Goal: Task Accomplishment & Management: Use online tool/utility

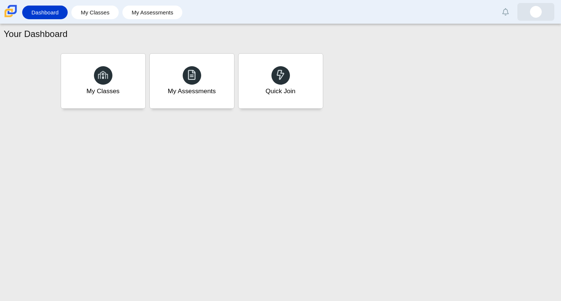
click at [542, 4] on link at bounding box center [535, 12] width 37 height 18
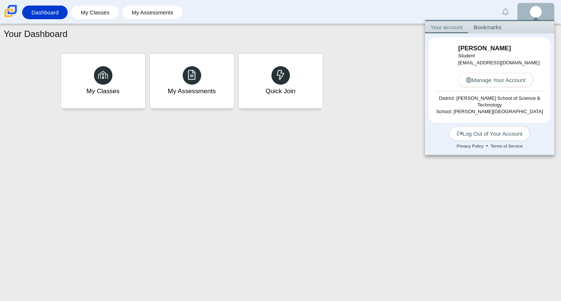
click at [541, 7] on link at bounding box center [535, 12] width 37 height 18
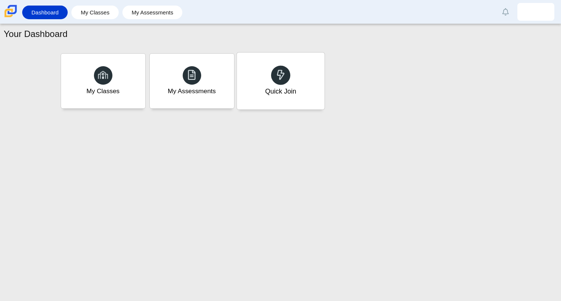
click at [287, 90] on div "Quick Join" at bounding box center [280, 91] width 31 height 10
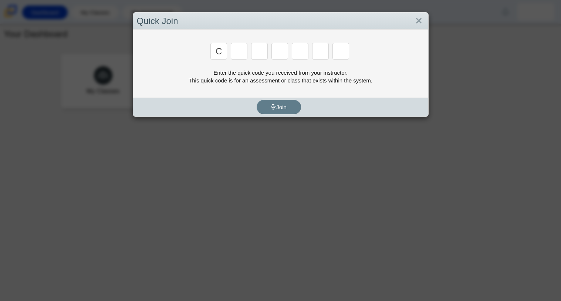
type input "C"
type input "x"
type input "h"
type input "9"
type input "m"
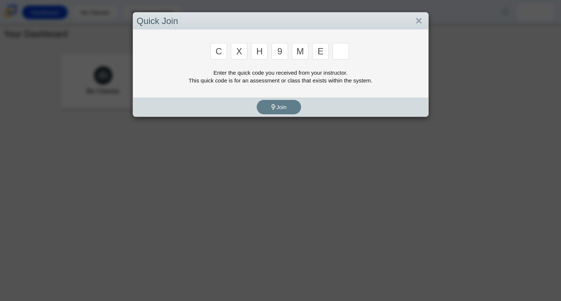
type input "e"
type input "2"
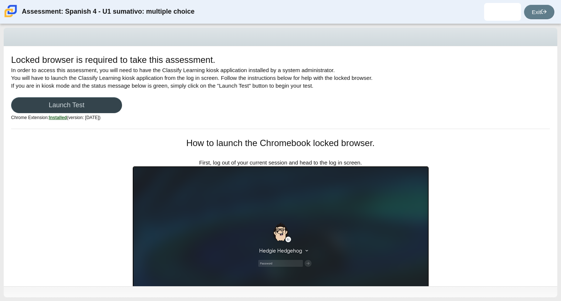
click at [70, 108] on link "Launch Test" at bounding box center [66, 105] width 111 height 16
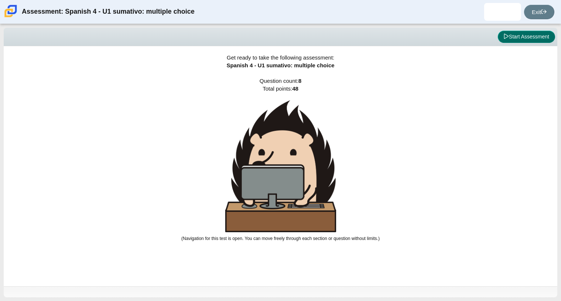
click at [524, 37] on button "Start Assessment" at bounding box center [526, 37] width 57 height 13
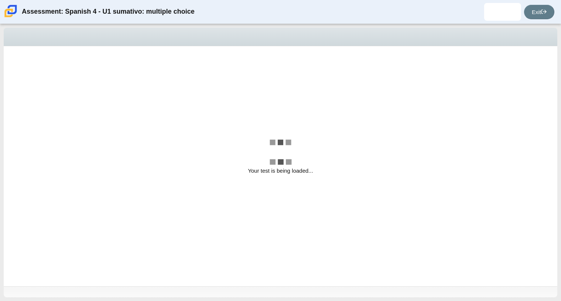
select select "a41de488-02ac-4dd5-a09b-0381ab625a77"
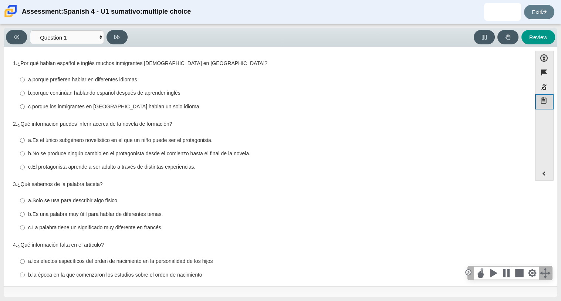
click at [543, 102] on icon "Notepad" at bounding box center [543, 100] width 7 height 7
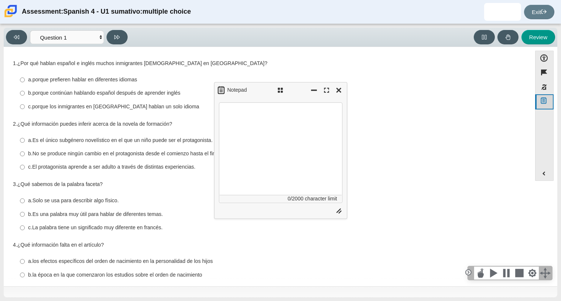
click at [543, 102] on icon "Notepad" at bounding box center [543, 100] width 7 height 7
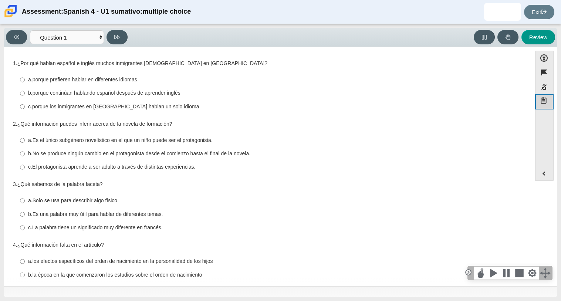
click at [550, 108] on button "Notepad" at bounding box center [544, 101] width 18 height 15
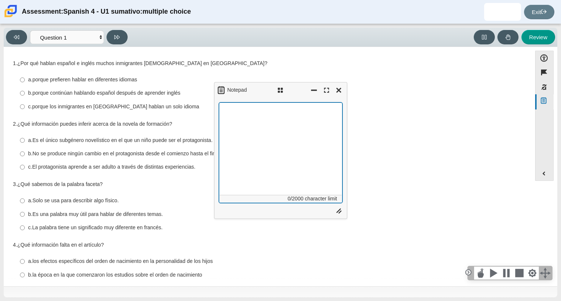
click at [308, 131] on textarea "Assessment items" at bounding box center [280, 152] width 123 height 101
click at [293, 126] on textarea "kkkkkkkkkkkkkkkkkkkkkkkkkkkkkkkkkkkkkkkkkkkkkkkkkkkkkkkkkkkkkkkkkkkkkkkkkkkkkkk…" at bounding box center [280, 152] width 123 height 101
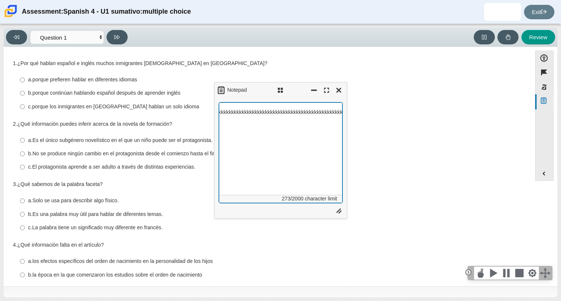
paste textarea "kkkkkkkkkkkkkkkkkkkkkkkkkkkkkkkkkkkkkkkkkkkkkkkkkkkkkkkkkkkkkkkkkkkkkkkkkkkkkkk…"
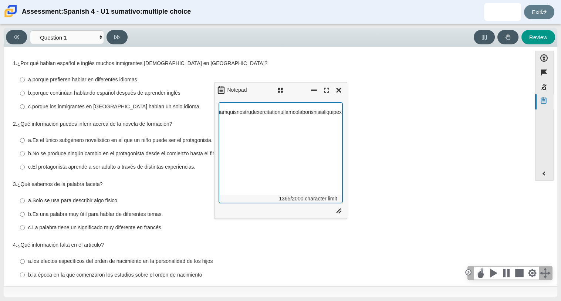
paste textarea "kkkkkkkkkkkkkkkkkkkkkkkkkkkkkkkkkkkkkkkkkkkkkkkkkkkkkkkkkkkkkkkkkkkkkkkkkkkkkkk…"
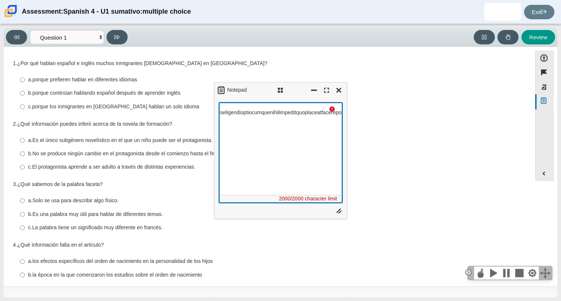
paste textarea "\"
click at [284, 111] on textarea "Assessment items" at bounding box center [280, 152] width 123 height 101
type textarea "\"
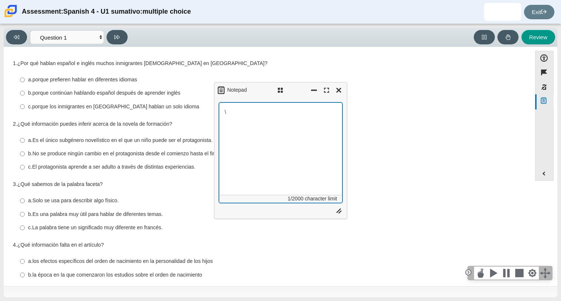
scroll to position [0, 0]
paste textarea "kkkkkkkkkkkkkkkkkkkkkkkkkkkkkkkkkkkkkkkkkkkkkkkkkkkkkkkkkkkkkkkkkkkkkkkkkkkkkkk…"
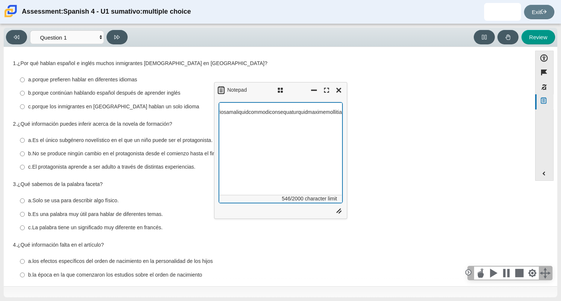
paste textarea "kkkkkkkkkkkkkkkkkkkkkkkkkkkkkkkkkkkkkkkkkkkkkkkkkkkkkkkkkkkkkkkkkkkkkkkkkkkkkkk…"
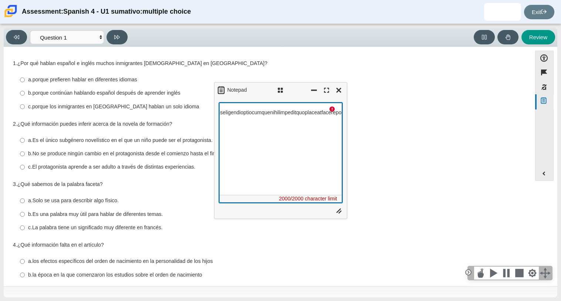
paste textarea "m"
click at [284, 111] on textarea "Assessment items" at bounding box center [280, 152] width 123 height 101
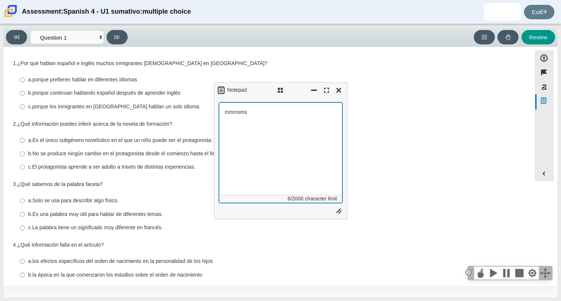
paste textarea "kkkkkkkkkkkkkkkkkkkkkkkkkkkkkkkkkkkkkkkkkkkkkkkkkkkkkkkkkkkkkkkkkkkkkkkkkkkkkkk…"
click at [284, 111] on textarea "mmmsmskkkkkkkkkkkkkkkkkkkkkkkkkkkkkkkkkkkkkkkkkkkkkkkkkkkkkkkkkkkkkkkkkkkkkkkkk…" at bounding box center [280, 152] width 123 height 101
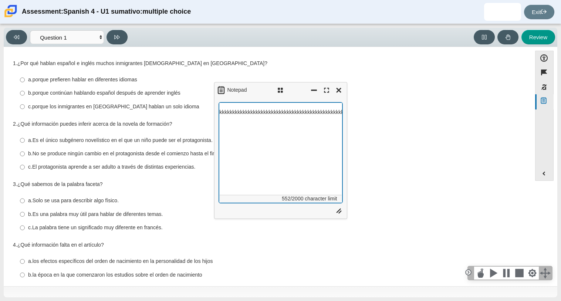
paste textarea "mmmsmskkkkkkkkkkkkkkkkkkkkkkkkkkkkkkkkkkkkkkkkkkkkkkkkkkkkkkkkkkkkkkkkkkkkkkkkk…"
type textarea "mmmsmskkkkkkkkkkkkkkkkkkkkkkkkkkkkkkkkkkkkkkkkkkkkkkkkkkkkkkkkkkkkkkkkkkkkkkkkk…"
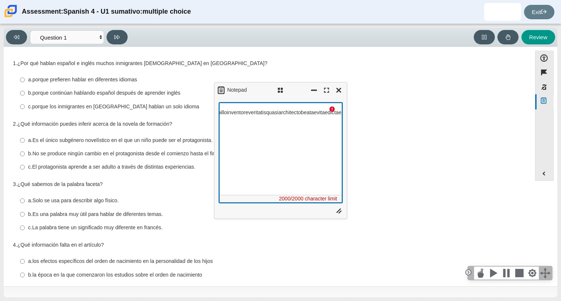
scroll to position [0, 5079]
paste textarea "Assessment items"
click at [284, 115] on textarea "Assessment items" at bounding box center [280, 152] width 123 height 101
type textarea "\"
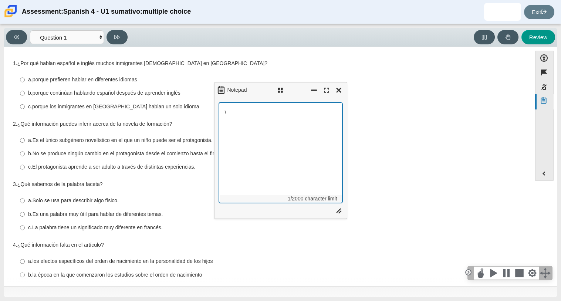
scroll to position [0, 0]
click at [345, 94] on div "Notepad" at bounding box center [280, 90] width 133 height 16
click at [340, 92] on button "Close" at bounding box center [338, 90] width 11 height 11
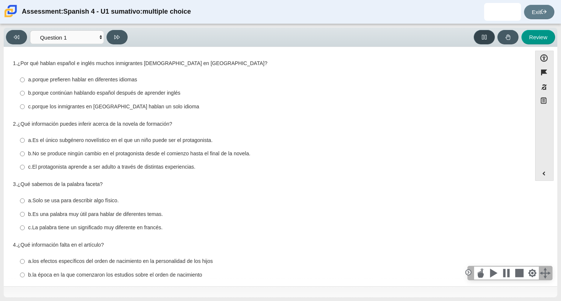
click at [478, 42] on button at bounding box center [483, 37] width 21 height 14
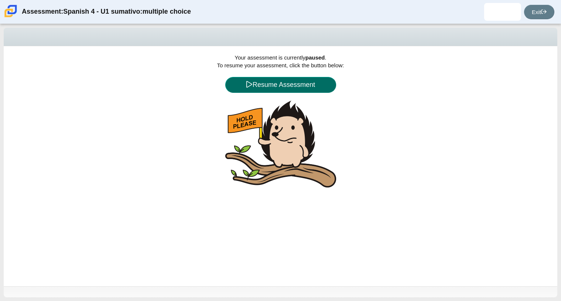
click at [302, 87] on button "Resume Assessment" at bounding box center [280, 85] width 111 height 16
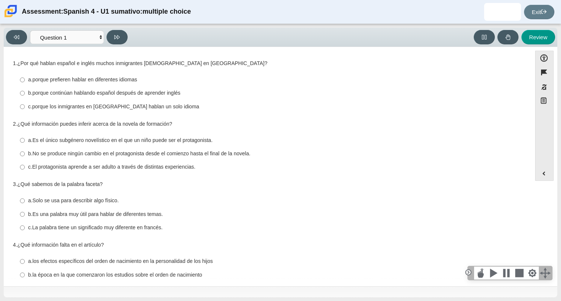
click at [160, 93] on thspan "porque continúan hablando español después de aprender inglés" at bounding box center [107, 92] width 148 height 7
click at [25, 93] on input "b. porque continúan hablando español después de aprender inglés b. porque conti…" at bounding box center [22, 92] width 5 height 13
radio input "true"
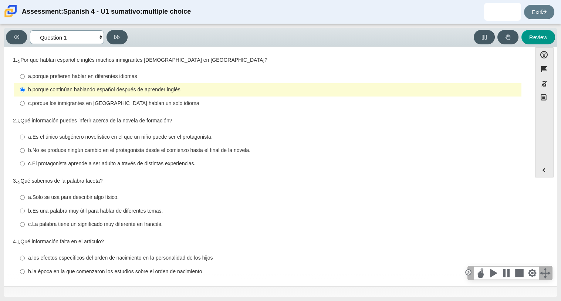
click at [102, 40] on select "Comprensión auditiva Question 1 Question 2 Question 3 Comprensión de lectura Qu…" at bounding box center [67, 37] width 74 height 14
click at [100, 38] on select "Comprensión auditiva Question 1 Question 2 Question 3 Comprensión de lectura Qu…" at bounding box center [67, 37] width 74 height 14
click at [30, 30] on select "Comprensión auditiva Question 1 Question 2 Question 3 Comprensión de lectura Qu…" at bounding box center [67, 37] width 74 height 14
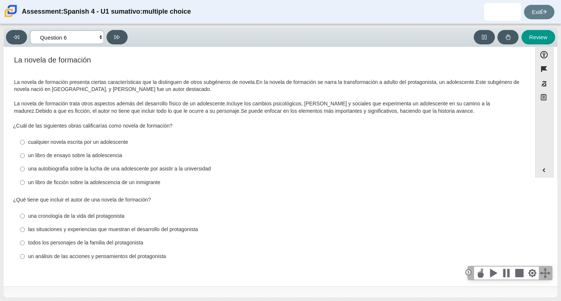
click at [64, 39] on select "Comprensión auditiva Question 1 Question 2 Question 3 Comprensión de lectura Qu…" at bounding box center [67, 37] width 74 height 14
click at [30, 30] on select "Comprensión auditiva Question 1 Question 2 Question 3 Comprensión de lectura Qu…" at bounding box center [67, 37] width 74 height 14
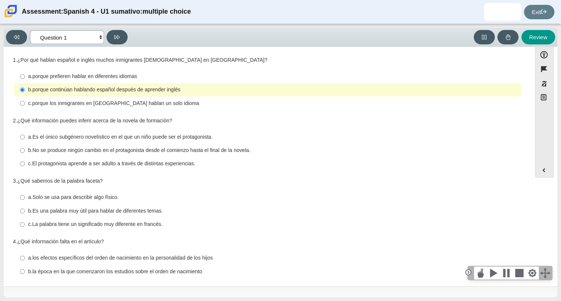
click at [62, 43] on select "Comprensión auditiva Question 1 Question 2 Question 3 Comprensión de lectura Qu…" at bounding box center [67, 37] width 74 height 14
click at [30, 30] on select "Comprensión auditiva Question 1 Question 2 Question 3 Comprensión de lectura Qu…" at bounding box center [67, 37] width 74 height 14
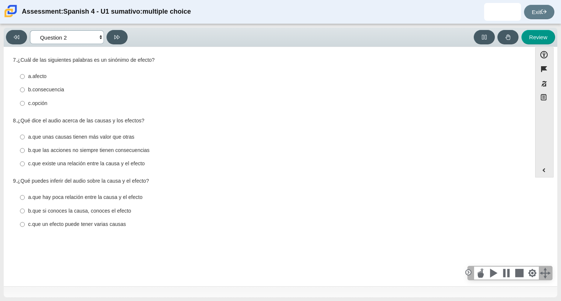
click at [65, 42] on select "Comprensión auditiva Question 1 Question 2 Question 3 Comprensión de lectura Qu…" at bounding box center [67, 37] width 74 height 14
click at [30, 30] on select "Comprensión auditiva Question 1 Question 2 Question 3 Comprensión de lectura Qu…" at bounding box center [67, 37] width 74 height 14
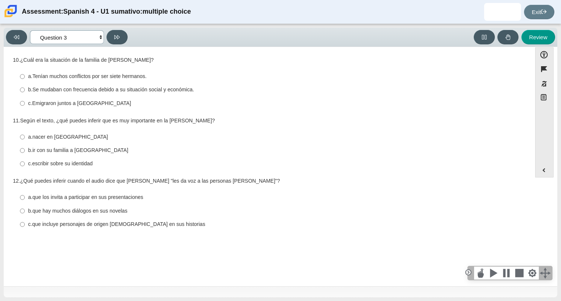
click at [66, 34] on select "Comprensión auditiva Question 1 Question 2 Question 3 Comprensión de lectura Qu…" at bounding box center [67, 37] width 74 height 14
click at [30, 30] on select "Comprensión auditiva Question 1 Question 2 Question 3 Comprensión de lectura Qu…" at bounding box center [67, 37] width 74 height 14
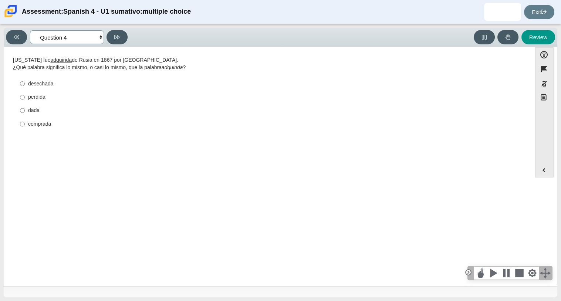
click at [57, 37] on select "Comprensión auditiva Question 1 Question 2 Question 3 Comprensión de lectura Qu…" at bounding box center [67, 37] width 74 height 14
select select "a41de488-02ac-4dd5-a09b-0381ab625a77"
click at [30, 30] on select "Comprensión auditiva Question 1 Question 2 Question 3 Comprensión de lectura Qu…" at bounding box center [67, 37] width 74 height 14
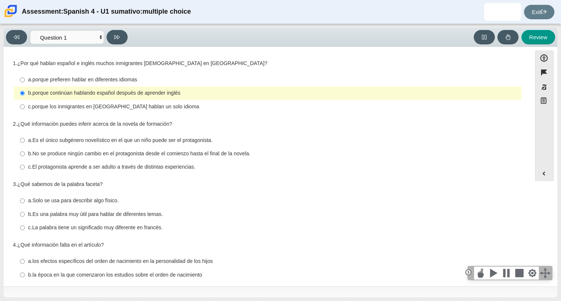
click at [52, 217] on thspan "Es una palabra muy útil para hablar de diferentes temas." at bounding box center [98, 214] width 130 height 7
click at [25, 217] on input "b. Es una palabra muy útil para hablar de diferentes temas. b. Es una palabra m…" at bounding box center [22, 213] width 5 height 13
radio input "true"
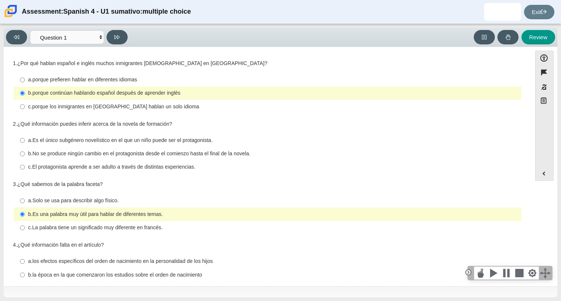
click at [79, 165] on thspan "El protagonista aprende a ser adulto a través de distintas experiencias." at bounding box center [113, 166] width 163 height 7
click at [25, 165] on input "c. El protagonista aprende a ser adulto a través de distintas experiencias. c. …" at bounding box center [22, 166] width 5 height 13
radio input "true"
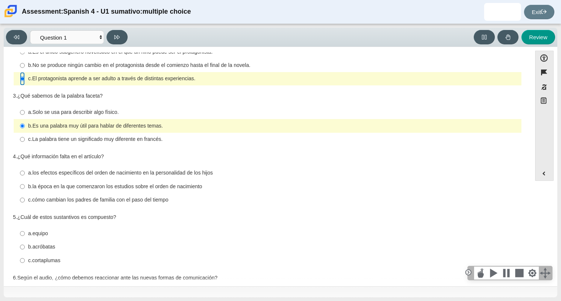
scroll to position [90, 0]
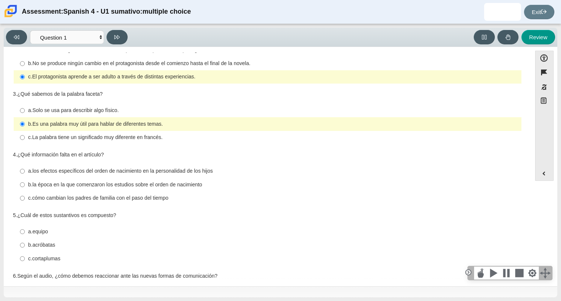
click at [74, 139] on thspan "La palabra tiene un significado muy diferente en francés." at bounding box center [97, 137] width 130 height 7
click at [25, 139] on input "c. La palabra tiene un significado muy diferente en francés. c. La palabra tien…" at bounding box center [22, 137] width 5 height 13
radio input "true"
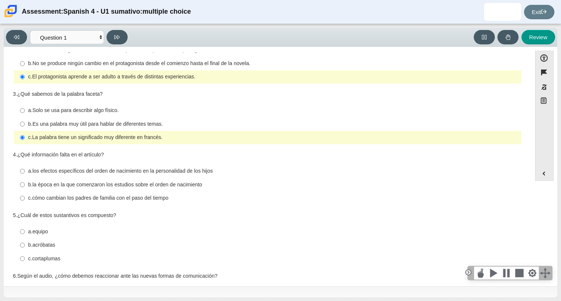
click at [101, 170] on thspan "los efectos específicos del orden de nacimiento en la personalidad de los hijos" at bounding box center [123, 170] width 180 height 7
click at [25, 170] on input "a. los efectos específicos del orden de nacimiento en la personalidad de los hi…" at bounding box center [22, 170] width 5 height 13
radio input "true"
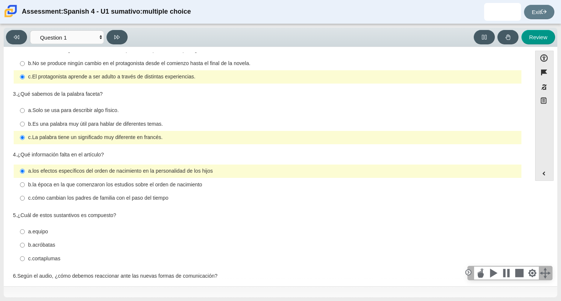
click at [46, 256] on thspan "cortaplumas" at bounding box center [46, 258] width 28 height 7
click at [25, 256] on input "c. cortaplumas c. cortaplumas" at bounding box center [22, 258] width 5 height 13
radio input "true"
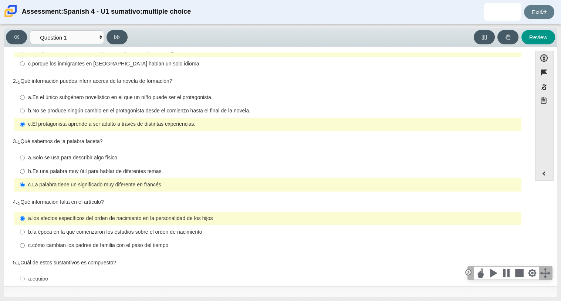
scroll to position [144, 0]
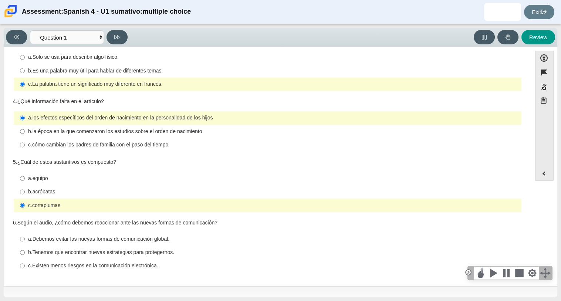
click at [105, 251] on thspan "Tenemos que encontrar nuevas estrategias para protegernos." at bounding box center [104, 252] width 142 height 7
click at [25, 251] on input "b. Tenemos que encontrar nuevas estrategias para protegernos. b. Tenemos que en…" at bounding box center [22, 252] width 5 height 13
radio input "true"
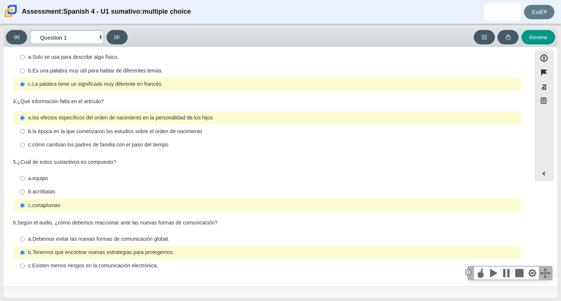
click at [91, 34] on select "Comprensión auditiva Question 1 Question 2 Question 3 Comprensión de lectura Qu…" at bounding box center [67, 37] width 74 height 14
click at [112, 38] on button at bounding box center [116, 37] width 21 height 14
select select "f076714a-6747-478e-936f-d582d2f603d1"
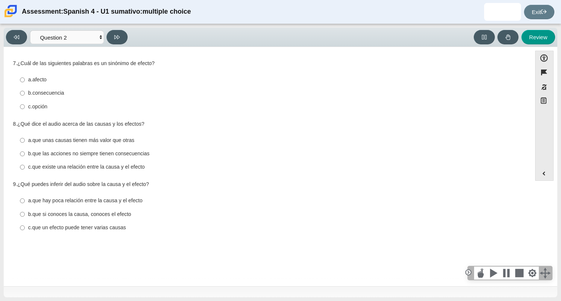
click at [35, 77] on thspan "afecto" at bounding box center [40, 79] width 14 height 7
click at [25, 77] on input "a. afecto a. afecto" at bounding box center [22, 79] width 5 height 13
radio input "true"
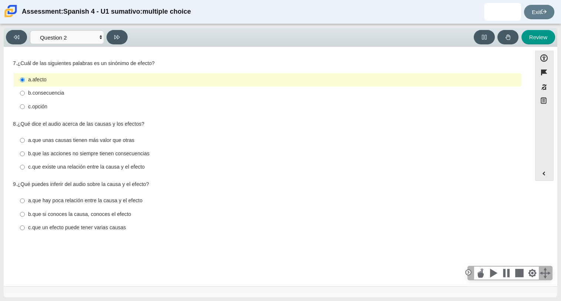
click at [73, 170] on thspan "que existe una relación entre la causa y el efecto" at bounding box center [88, 166] width 113 height 7
click at [25, 170] on input "c. que existe una relación entre la causa y el efecto c. que existe una relació…" at bounding box center [22, 166] width 5 height 13
radio input "true"
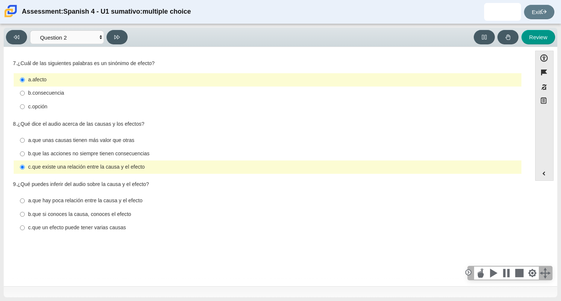
click at [49, 231] on thspan "que un efecto puede tener varias causas" at bounding box center [79, 227] width 94 height 7
click at [25, 231] on input "c. que un efecto puede tener varias causas c. que un efecto puede tener varias …" at bounding box center [22, 227] width 5 height 13
radio input "true"
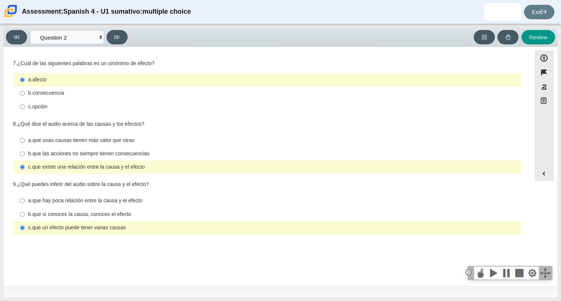
click at [122, 45] on div "Viewing Question 2 of 8 in Pacing Mode Comprensión auditiva Question 1 Question…" at bounding box center [280, 37] width 553 height 19
click at [116, 39] on icon at bounding box center [117, 37] width 6 height 6
select select "955d698b-f94a-4dc0-b255-03112f50ff9e"
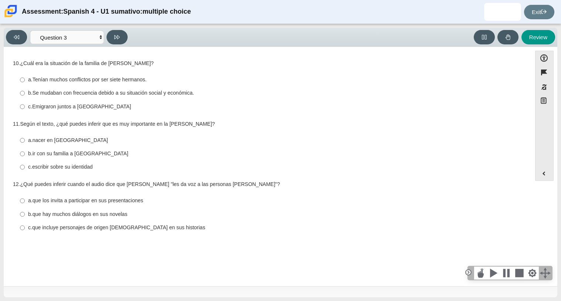
click at [57, 138] on thspan "nacer en [GEOGRAPHIC_DATA]" at bounding box center [70, 140] width 75 height 7
click at [25, 138] on input "a. nacer en [GEOGRAPHIC_DATA] a. nacer en [GEOGRAPHIC_DATA]" at bounding box center [22, 139] width 5 height 13
radio input "true"
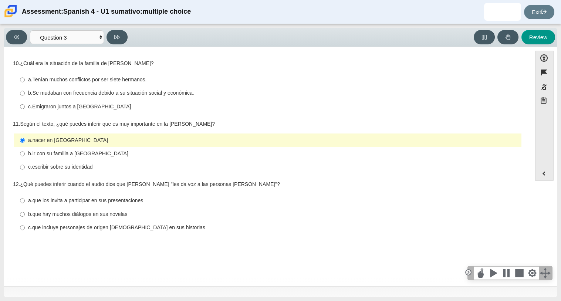
click at [67, 80] on thspan "Tenían muchos conflictos por ser siete hermanos." at bounding box center [90, 79] width 114 height 7
click at [25, 80] on input "a. Tenían muchos conflictos por ser siete hermanos. a. Tenían muchos conflictos…" at bounding box center [22, 79] width 5 height 13
radio input "true"
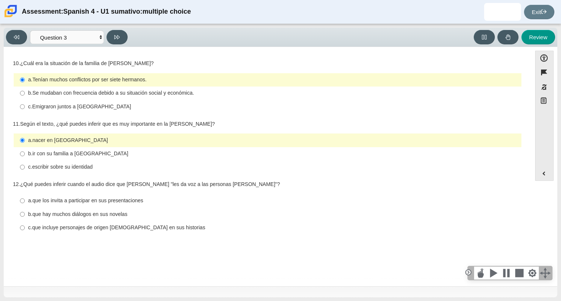
click at [106, 93] on thspan "Se mudaban con frecuencia debido a su situación social y económica." at bounding box center [114, 92] width 162 height 7
click at [25, 93] on input "b. Se mudaban con frecuencia debido a su situación social y económica. b. Se mu…" at bounding box center [22, 92] width 5 height 13
radio input "true"
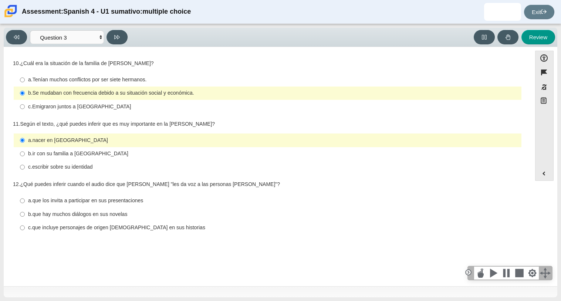
click at [128, 233] on label "c. que incluye personajes de origen [DEMOGRAPHIC_DATA] en sus historias c. que …" at bounding box center [268, 227] width 506 height 13
click at [25, 233] on input "c. que incluye personajes de origen [DEMOGRAPHIC_DATA] en sus historias c. que …" at bounding box center [22, 227] width 5 height 13
radio input "true"
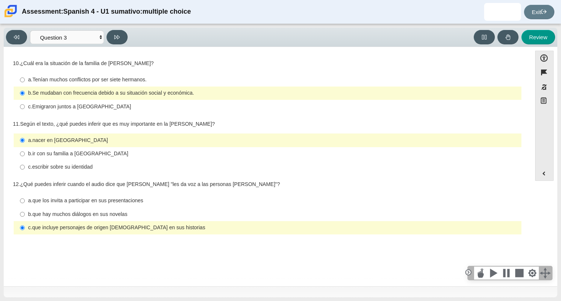
click at [85, 152] on thspan "ir con su familia a [GEOGRAPHIC_DATA]" at bounding box center [81, 153] width 96 height 7
click at [25, 152] on input "b. ir con su familia a [GEOGRAPHIC_DATA] b. ir con su familia a [GEOGRAPHIC_DAT…" at bounding box center [22, 153] width 5 height 13
radio input "true"
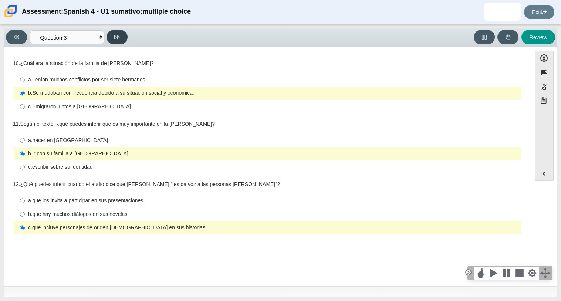
click at [123, 33] on button at bounding box center [116, 37] width 21 height 14
select select "390cf710-00ed-41bc-9fa6-d48920198324"
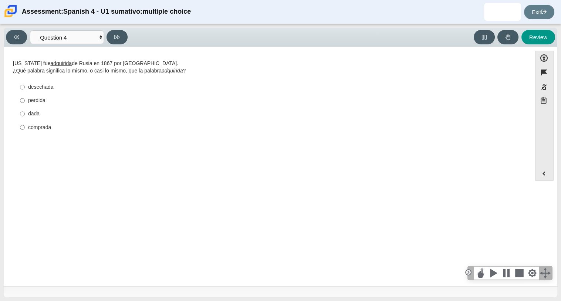
click at [42, 124] on div "comprada" at bounding box center [273, 127] width 490 height 7
click at [25, 123] on input "comprada comprada" at bounding box center [22, 126] width 5 height 13
radio input "true"
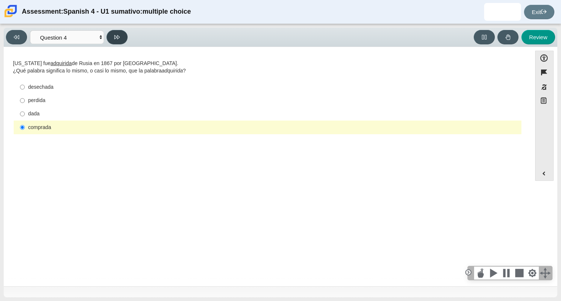
click at [115, 40] on button at bounding box center [116, 37] width 21 height 14
select select "de5bc71e-117a-4bdd-886d-d95d03d193af"
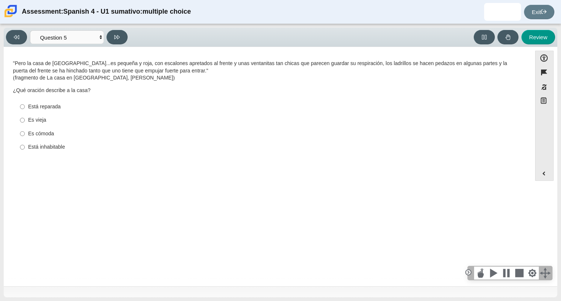
click at [32, 122] on div "Es vieja" at bounding box center [273, 119] width 490 height 7
click at [25, 122] on input "Es vieja Es vieja" at bounding box center [22, 119] width 5 height 13
radio input "true"
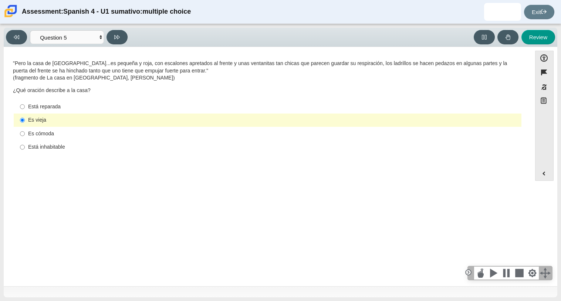
click at [112, 29] on div "Viewing Question 5 of 8 in Pacing Mode Comprensión auditiva Question 1 Question…" at bounding box center [280, 37] width 553 height 19
click at [114, 35] on icon at bounding box center [117, 37] width 6 height 4
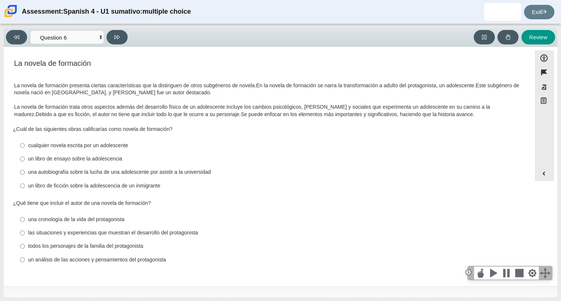
scroll to position [3, 0]
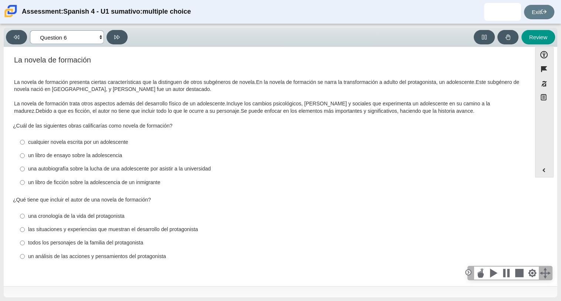
click at [81, 38] on select "Comprensión auditiva Question 1 Question 2 Question 3 Comprensión de lectura Qu…" at bounding box center [67, 37] width 74 height 14
click at [30, 30] on select "Comprensión auditiva Question 1 Question 2 Question 3 Comprensión de lectura Qu…" at bounding box center [67, 37] width 74 height 14
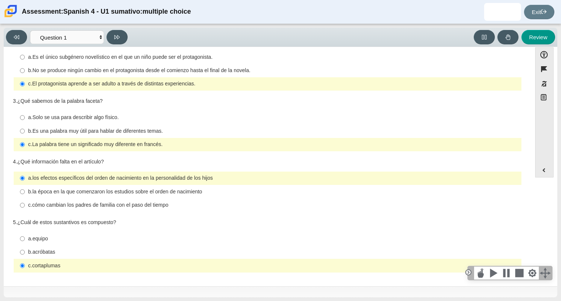
scroll to position [144, 0]
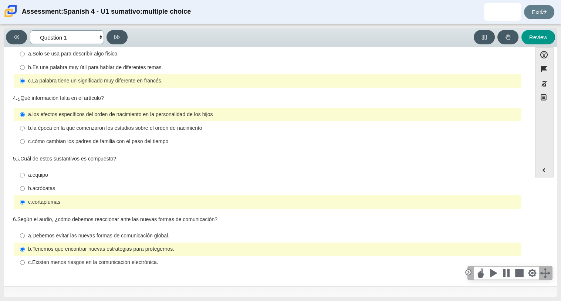
click at [84, 40] on select "Comprensión auditiva Question 1 Question 2 Question 3 Comprensión de lectura Qu…" at bounding box center [67, 37] width 74 height 14
select select "ad9780d8-5edb-414e-87ea-0bcd5a75287a"
click at [30, 30] on select "Comprensión auditiva Question 1 Question 2 Question 3 Comprensión de lectura Qu…" at bounding box center [67, 37] width 74 height 14
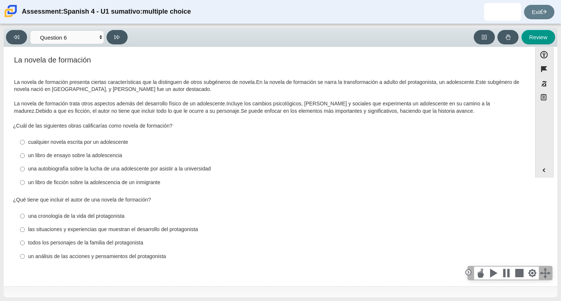
click at [89, 141] on div "cualquier novela escrita por un adolescente" at bounding box center [273, 142] width 490 height 7
click at [25, 141] on input "cualquier novela escrita por un adolescente cualquier novela escrita por un ado…" at bounding box center [22, 141] width 5 height 13
radio input "true"
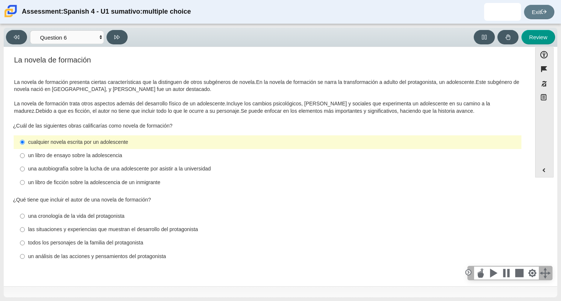
click at [106, 260] on label "un análisis de las acciones y pensamientos del protagonista un análisis de las …" at bounding box center [268, 255] width 506 height 13
click at [25, 260] on input "un análisis de las acciones y pensamientos del protagonista un análisis de las …" at bounding box center [22, 255] width 5 height 13
radio input "true"
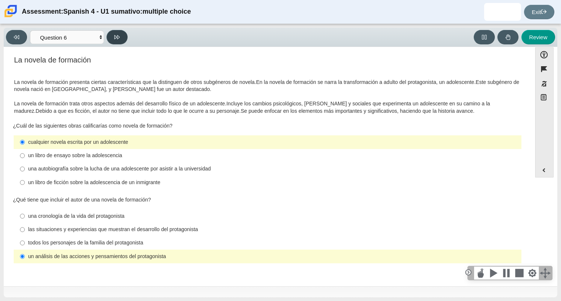
click at [122, 37] on button at bounding box center [116, 37] width 21 height 14
select select "6168cc92-63b6-45d3-a929-0b9cba560165"
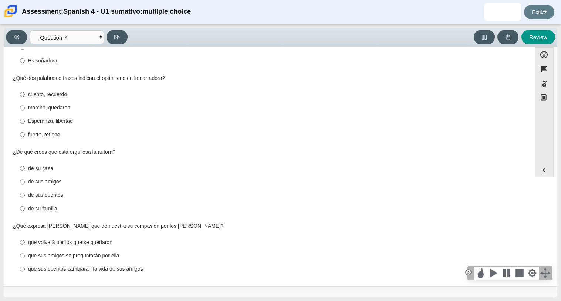
scroll to position [242, 0]
click at [48, 198] on label "de sus cuentos de sus cuentos" at bounding box center [268, 193] width 506 height 13
click at [25, 198] on input "de sus cuentos de sus cuentos" at bounding box center [22, 193] width 5 height 13
radio input "true"
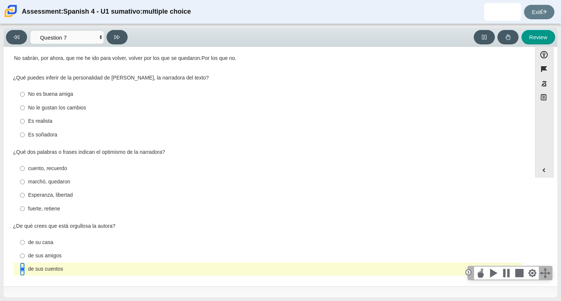
scroll to position [166, 0]
click at [61, 169] on div "cuento, recuerdo" at bounding box center [273, 168] width 490 height 7
click at [25, 169] on input "cuento, recuerdo cuento, recuerdo" at bounding box center [22, 168] width 5 height 13
radio input "true"
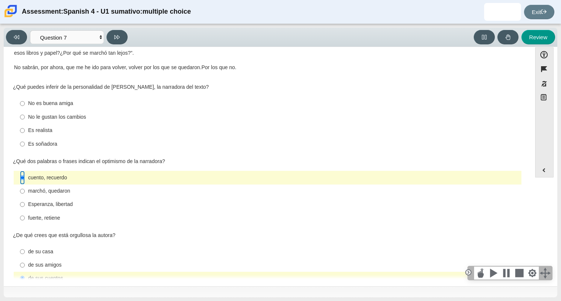
scroll to position [160, 0]
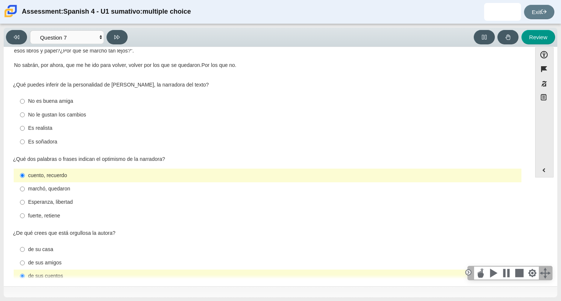
click at [65, 116] on div "No le gustan los cambios" at bounding box center [273, 114] width 490 height 7
click at [25, 116] on input "No le gustan los cambios No le gustan los cambios" at bounding box center [22, 114] width 5 height 13
radio input "true"
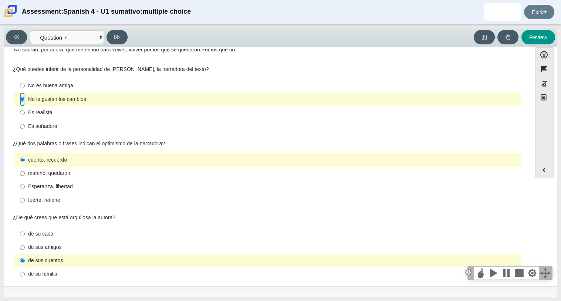
scroll to position [174, 0]
click at [114, 45] on div "Viewing Question 7 of 8 in Pacing Mode Comprensión auditiva Question 1 Question…" at bounding box center [280, 37] width 553 height 19
click at [113, 42] on button at bounding box center [116, 37] width 21 height 14
select select "98fe3b59-0d4b-482f-94e6-cc4dee5e60d3"
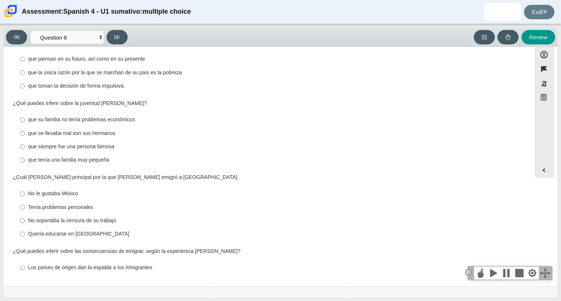
scroll to position [172, 0]
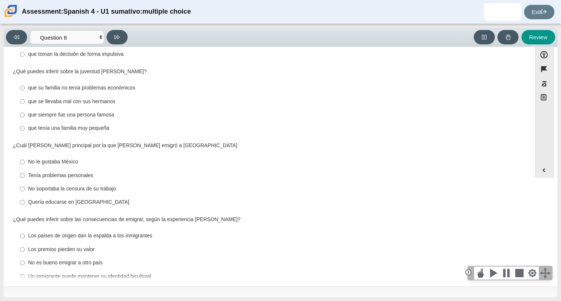
click at [88, 232] on div "Los países de origen dan la espalda a los inmigrantes" at bounding box center [273, 235] width 490 height 7
click at [25, 229] on input "Los países de origen dan la espalda a los inmigrantes Los países de origen dan …" at bounding box center [22, 235] width 5 height 13
radio input "true"
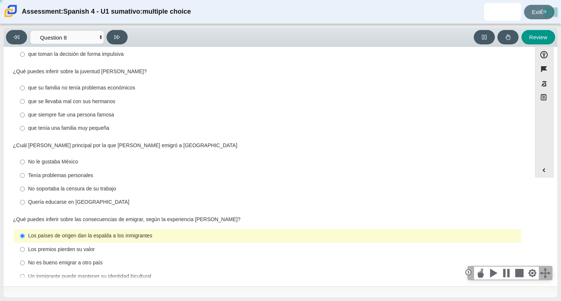
click at [69, 185] on div "No soportaba la censura de su trabajo" at bounding box center [273, 188] width 490 height 7
click at [25, 182] on input "No soportaba la censura de su trabajo No soportaba la censura de su trabajo" at bounding box center [22, 188] width 5 height 13
radio input "true"
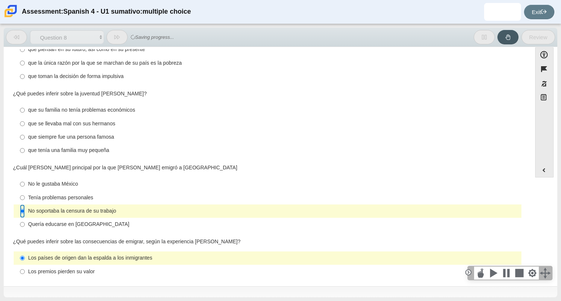
scroll to position [149, 0]
click at [50, 120] on div "que se llevaba mal con sus hermanos" at bounding box center [273, 123] width 490 height 7
click at [25, 117] on input "que se llevaba mal con sus hermanos que se llevaba mal con sus hermanos" at bounding box center [22, 123] width 5 height 13
radio input "true"
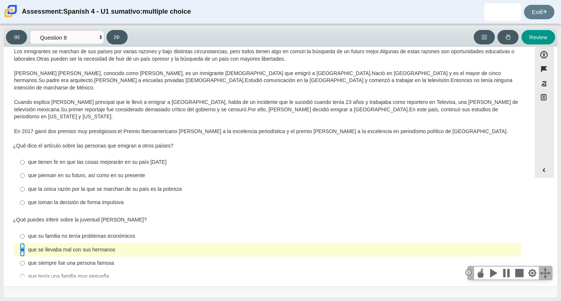
scroll to position [0, 0]
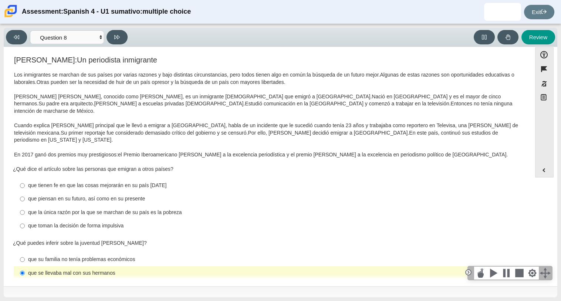
click at [100, 195] on div "que piensan en su futuro, así como en su presente" at bounding box center [273, 198] width 490 height 7
click at [25, 192] on input "que piensan en su futuro, así como en su presente que piensan en su futuro, así…" at bounding box center [22, 198] width 5 height 13
radio input "true"
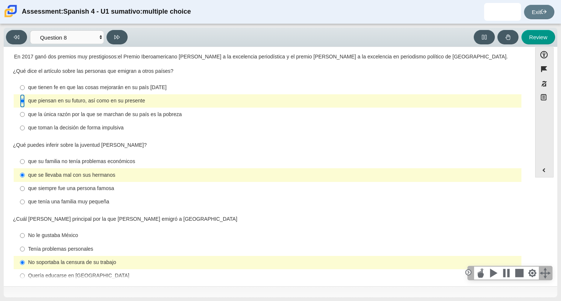
scroll to position [172, 0]
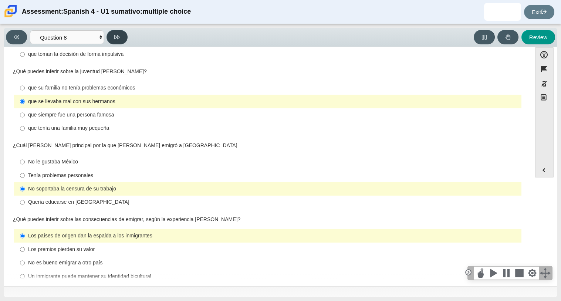
click at [118, 31] on button at bounding box center [116, 37] width 21 height 14
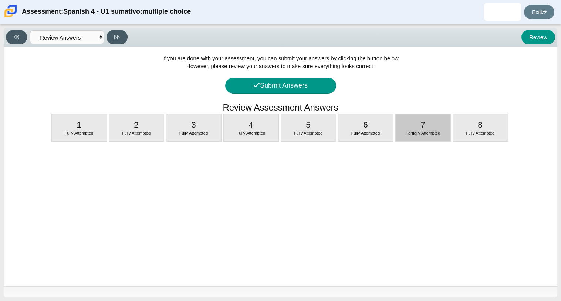
click at [427, 135] on span "Partially Attempted" at bounding box center [422, 133] width 35 height 4
select select "6168cc92-63b6-45d3-a929-0b9cba560165"
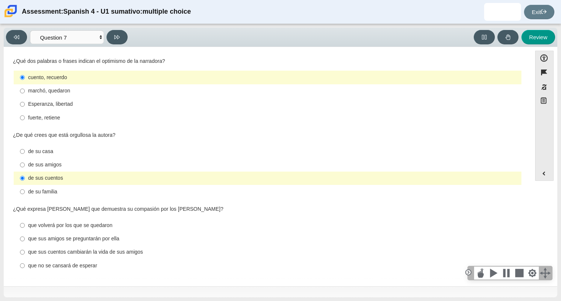
scroll to position [3, 0]
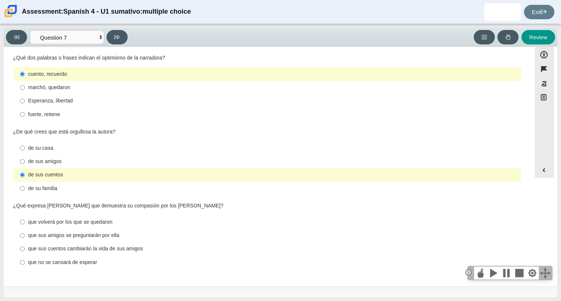
click at [97, 238] on div "que sus amigos se preguntarán por ella" at bounding box center [273, 235] width 490 height 7
click at [25, 238] on input "que sus amigos se preguntarán por ella que sus amigos se preguntarán por ella" at bounding box center [22, 235] width 5 height 13
radio input "true"
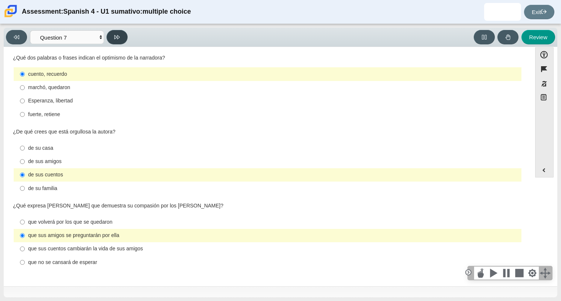
click at [116, 34] on icon at bounding box center [117, 37] width 6 height 6
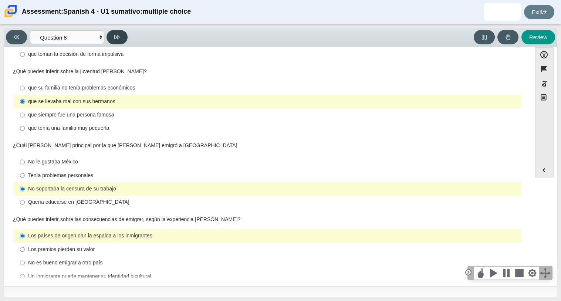
click at [116, 34] on icon at bounding box center [117, 37] width 6 height 6
select select "review"
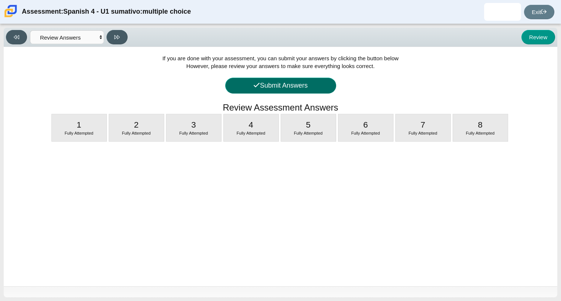
click at [249, 88] on button "Submit Answers" at bounding box center [280, 86] width 111 height 16
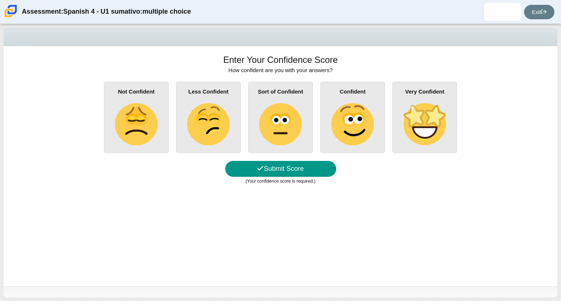
click at [325, 105] on div "Confident" at bounding box center [352, 117] width 65 height 71
click at [0, 0] on input "Confident" at bounding box center [0, 0] width 0 height 0
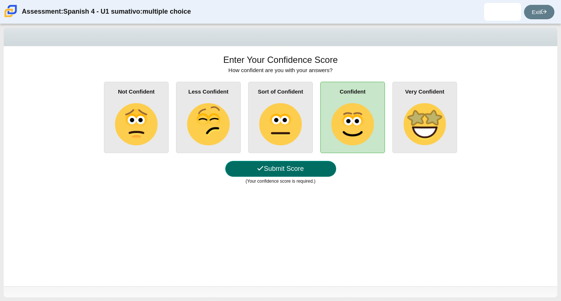
click at [282, 170] on button "Submit Score" at bounding box center [280, 169] width 111 height 16
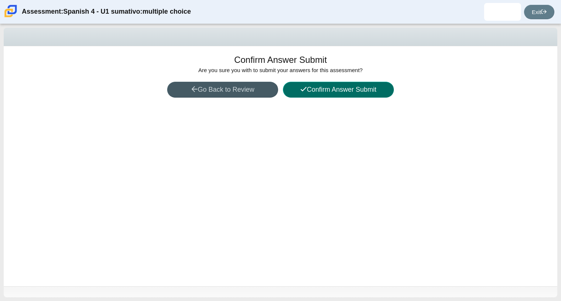
click at [329, 94] on button "Confirm Answer Submit" at bounding box center [338, 90] width 111 height 16
